Goal: Find specific page/section: Find specific page/section

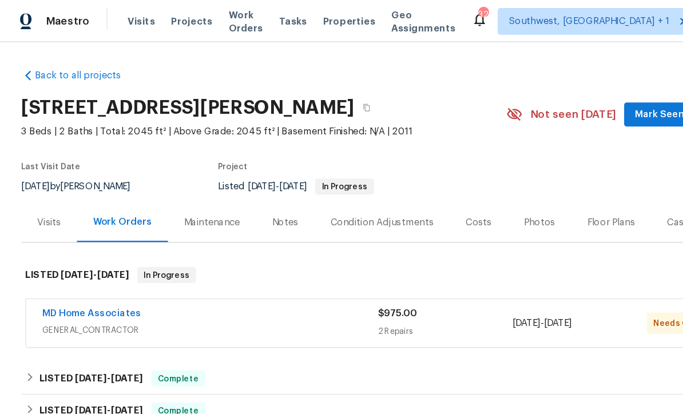
click at [162, 21] on span "Projects" at bounding box center [163, 18] width 35 height 11
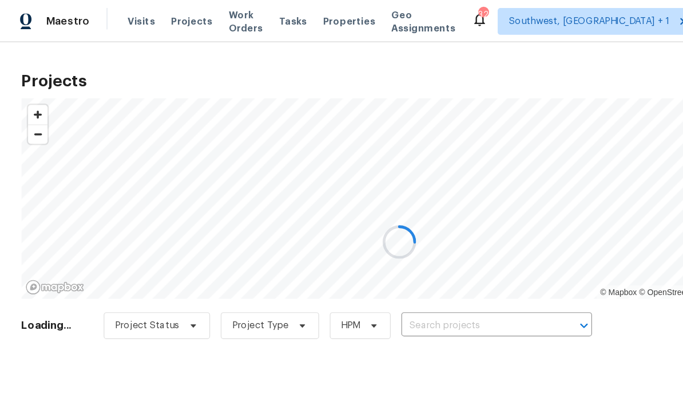
click at [380, 279] on div at bounding box center [341, 207] width 683 height 414
click at [377, 280] on div at bounding box center [341, 207] width 683 height 414
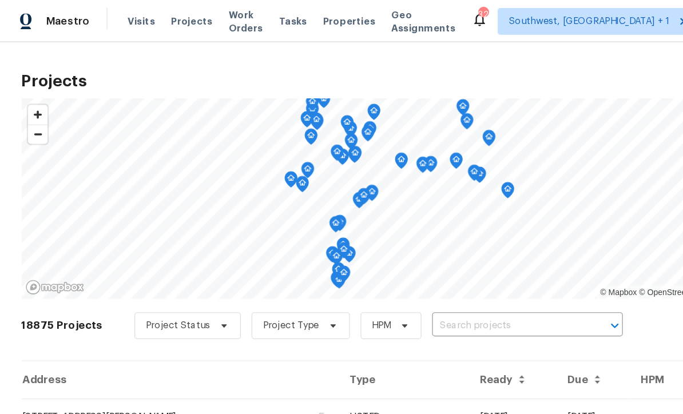
click at [385, 281] on input "text" at bounding box center [434, 279] width 131 height 18
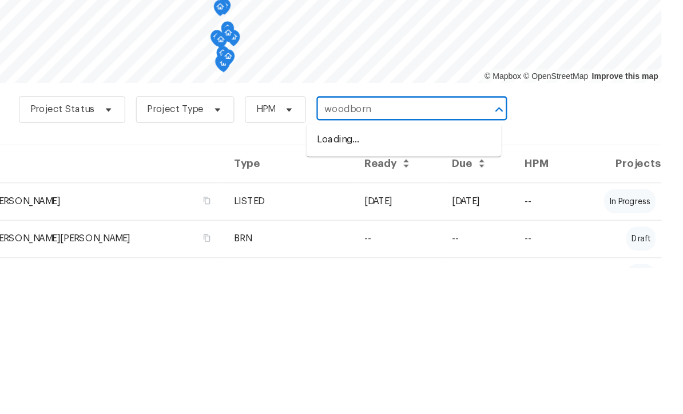
type input "woodborne"
click at [361, 295] on li "[STREET_ADDRESS]" at bounding box center [444, 304] width 166 height 19
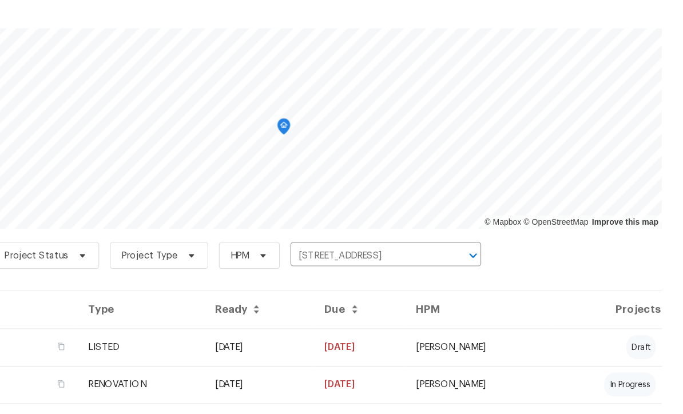
click at [285, 341] on td "[DATE]" at bounding box center [320, 357] width 94 height 32
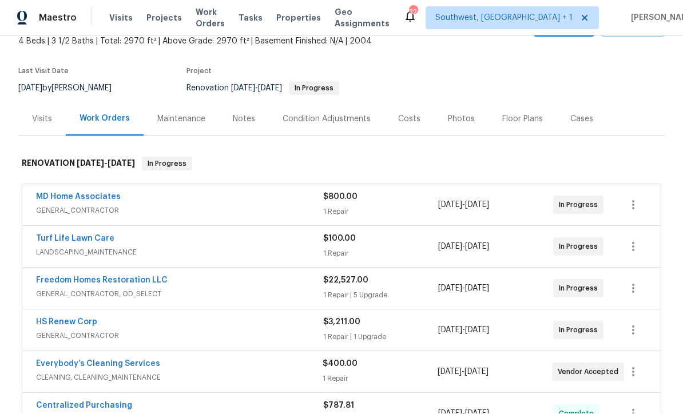
scroll to position [89, 0]
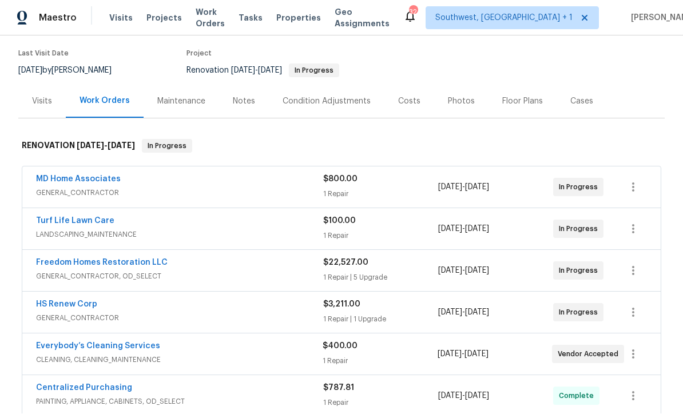
click at [83, 259] on link "Freedom Homes Restoration LLC" at bounding box center [102, 263] width 132 height 8
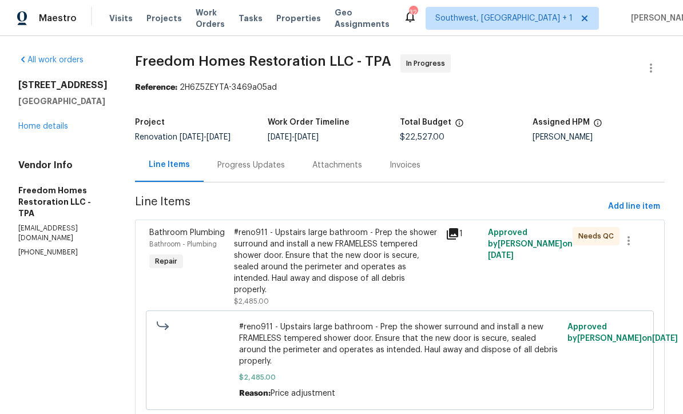
click at [68, 117] on div "[STREET_ADDRESS] Home details" at bounding box center [62, 105] width 89 height 53
click at [50, 126] on link "Home details" at bounding box center [43, 126] width 50 height 8
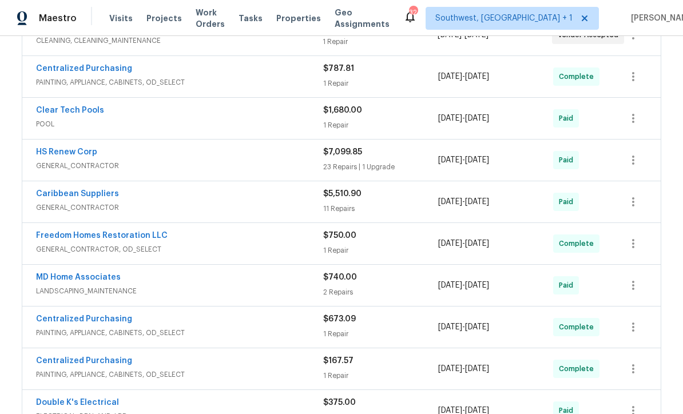
scroll to position [435, 0]
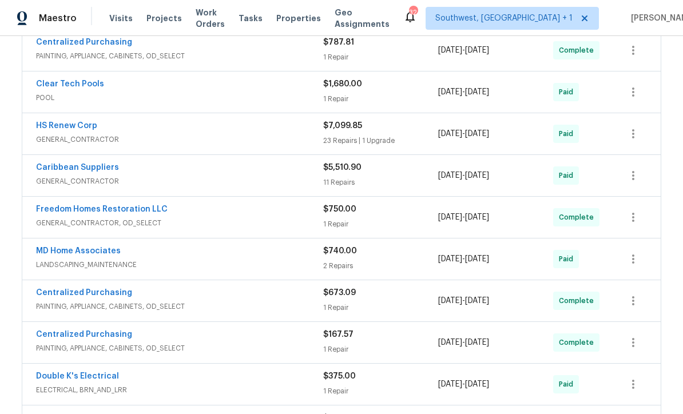
click at [111, 211] on link "Freedom Homes Restoration LLC" at bounding box center [102, 209] width 132 height 8
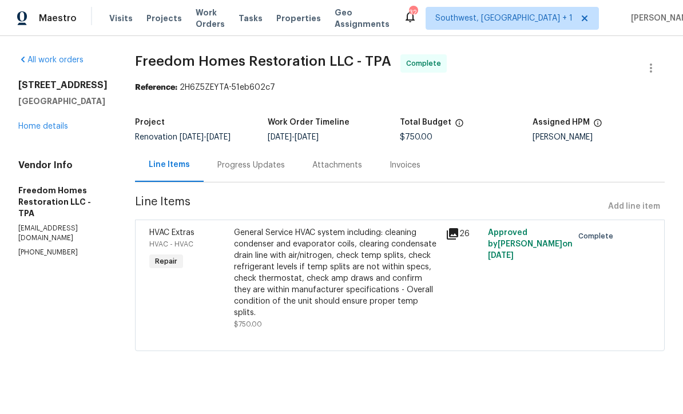
click at [65, 119] on div "[STREET_ADDRESS] Home details" at bounding box center [62, 105] width 89 height 53
click at [59, 124] on link "Home details" at bounding box center [43, 126] width 50 height 8
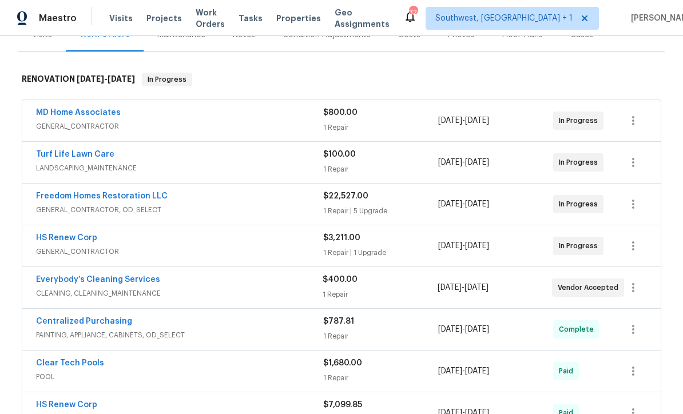
scroll to position [148, 0]
